Goal: Information Seeking & Learning: Compare options

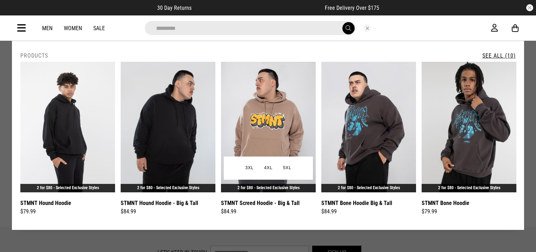
type input "*********"
click at [279, 122] on img at bounding box center [268, 127] width 95 height 131
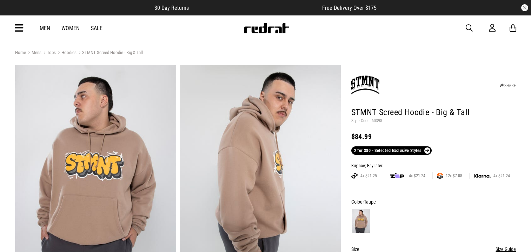
click at [373, 122] on p "Style Code: 60398" at bounding box center [433, 121] width 165 height 6
click at [474, 29] on button "button" at bounding box center [473, 28] width 14 height 8
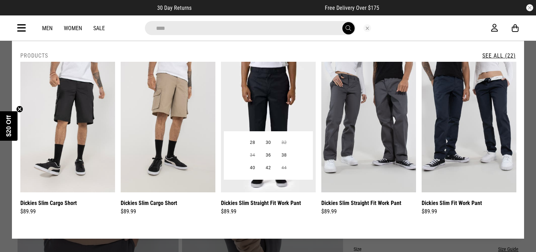
type input "****"
click at [271, 87] on img at bounding box center [268, 127] width 95 height 131
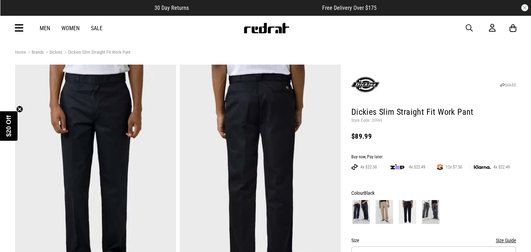
click at [471, 27] on span "button" at bounding box center [469, 28] width 7 height 8
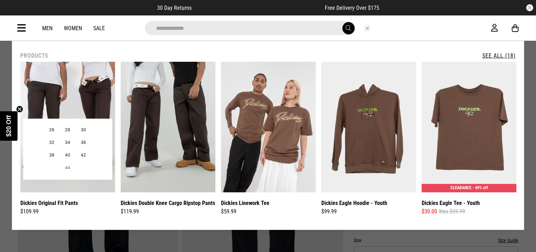
type input "**********"
click at [80, 89] on img at bounding box center [67, 127] width 95 height 131
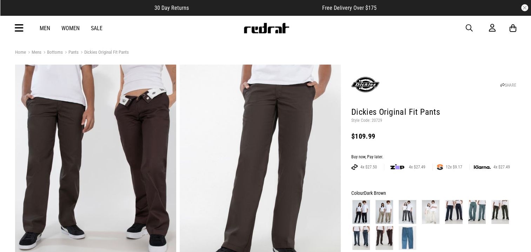
click at [466, 27] on span "button" at bounding box center [469, 28] width 7 height 8
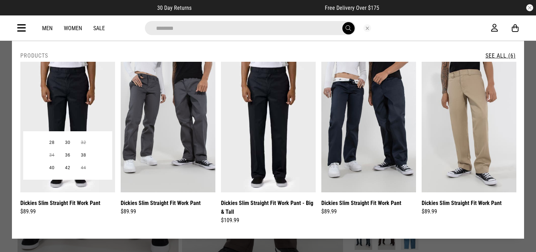
type input "********"
click at [81, 84] on img at bounding box center [67, 127] width 95 height 131
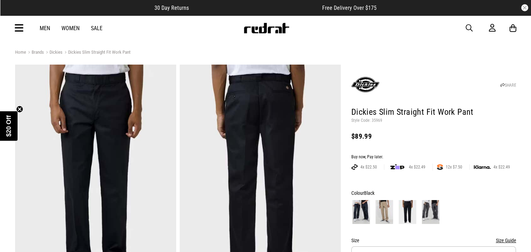
click at [374, 120] on p "Style Code: 35969" at bounding box center [433, 121] width 165 height 6
copy p "35969"
click at [386, 204] on img at bounding box center [384, 212] width 18 height 24
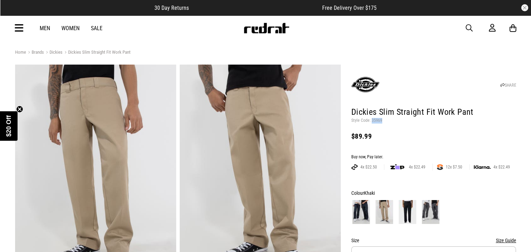
click at [405, 208] on img at bounding box center [408, 212] width 18 height 24
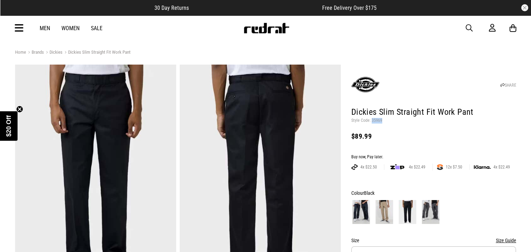
click at [435, 215] on img at bounding box center [431, 212] width 18 height 24
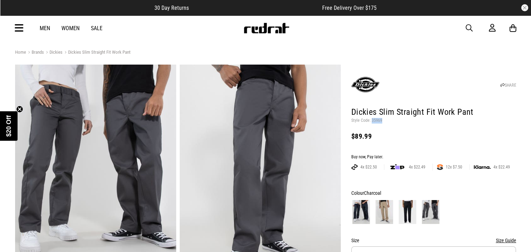
click at [365, 212] on img at bounding box center [361, 212] width 18 height 24
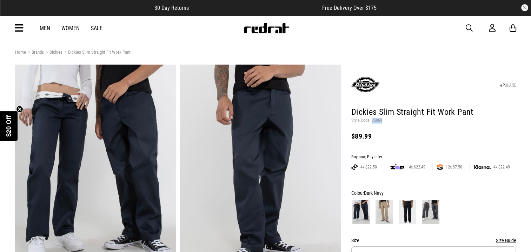
click at [376, 212] on img at bounding box center [384, 212] width 18 height 24
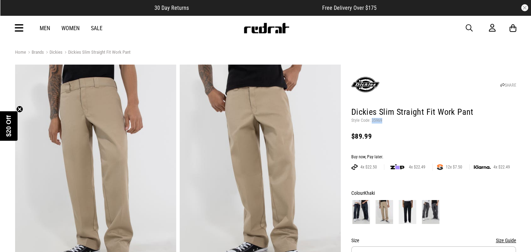
click at [407, 213] on img at bounding box center [408, 212] width 18 height 24
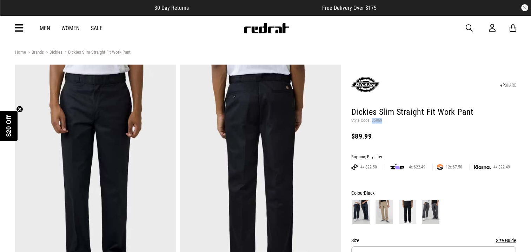
click at [466, 25] on span "button" at bounding box center [469, 28] width 7 height 8
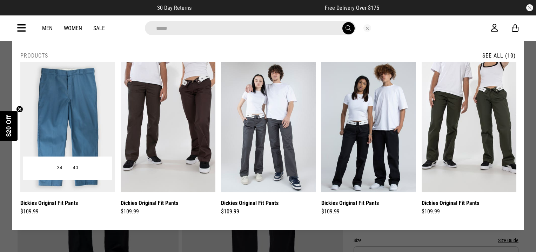
type input "*****"
click at [66, 100] on img at bounding box center [67, 127] width 95 height 131
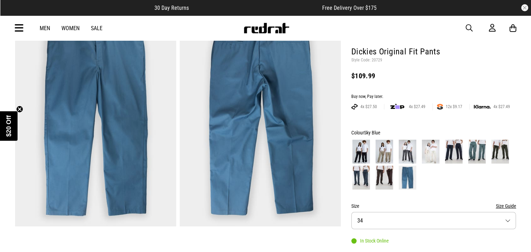
scroll to position [70, 0]
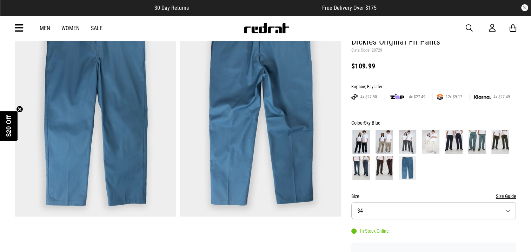
click at [474, 143] on img at bounding box center [477, 142] width 18 height 24
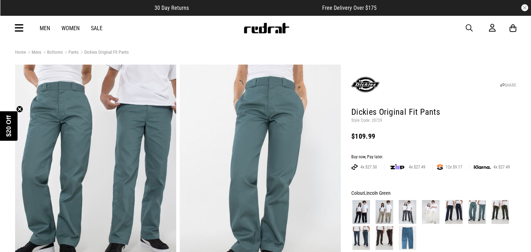
click at [22, 29] on icon at bounding box center [19, 28] width 9 height 12
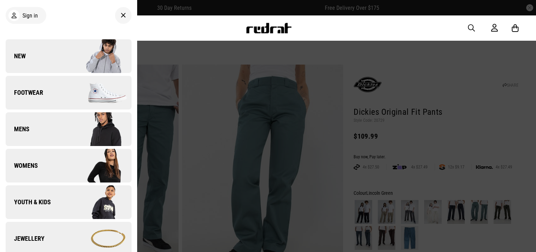
click at [29, 53] on link "New" at bounding box center [69, 56] width 126 height 34
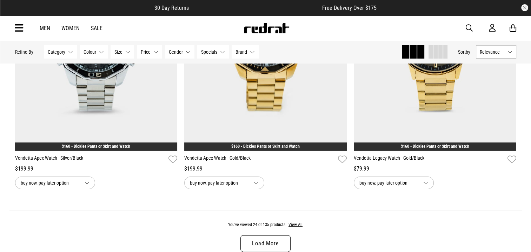
scroll to position [2210, 0]
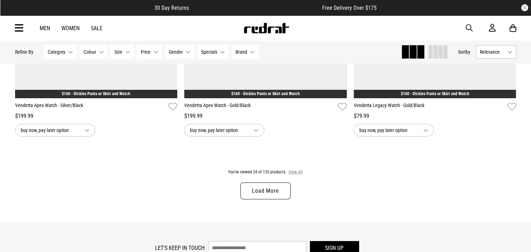
click at [294, 174] on button "View All" at bounding box center [295, 172] width 15 height 6
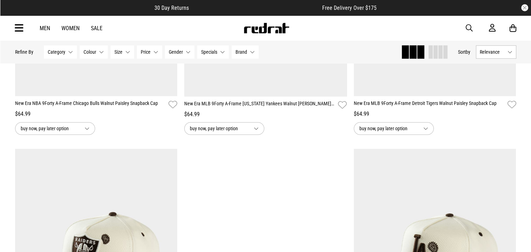
scroll to position [3403, 0]
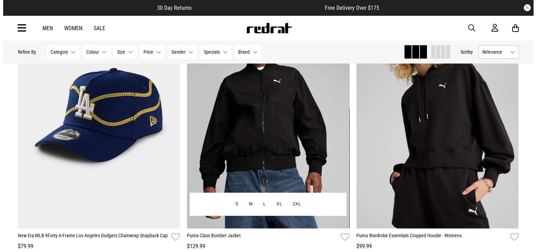
scroll to position [4841, 0]
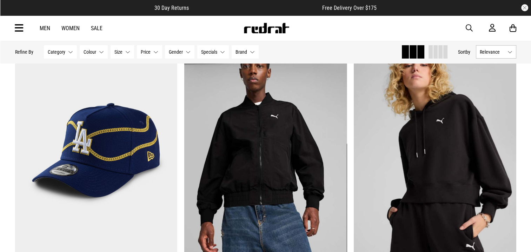
click at [466, 27] on span "button" at bounding box center [469, 28] width 7 height 8
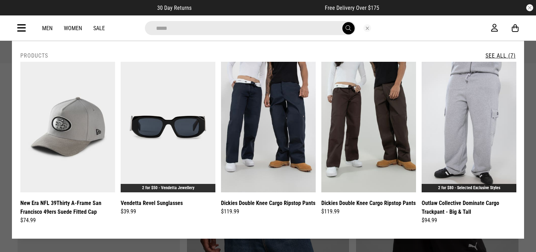
drag, startPoint x: 174, startPoint y: 28, endPoint x: 95, endPoint y: 33, distance: 78.7
click at [100, 35] on div "**********" at bounding box center [268, 27] width 512 height 25
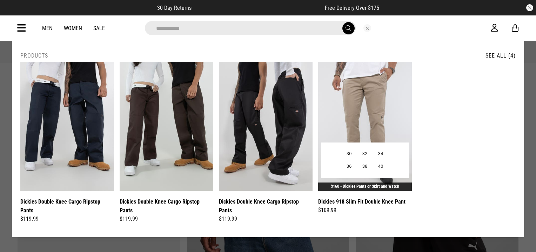
type input "**********"
click at [357, 85] on img at bounding box center [365, 126] width 94 height 129
